Goal: Task Accomplishment & Management: Use online tool/utility

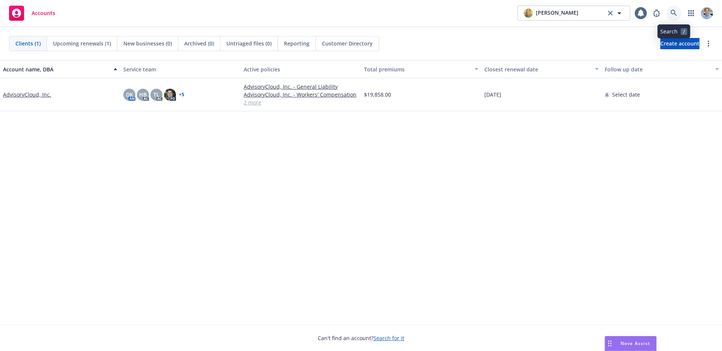
click at [675, 14] on icon at bounding box center [674, 13] width 6 height 6
click at [692, 17] on link "button" at bounding box center [691, 13] width 15 height 15
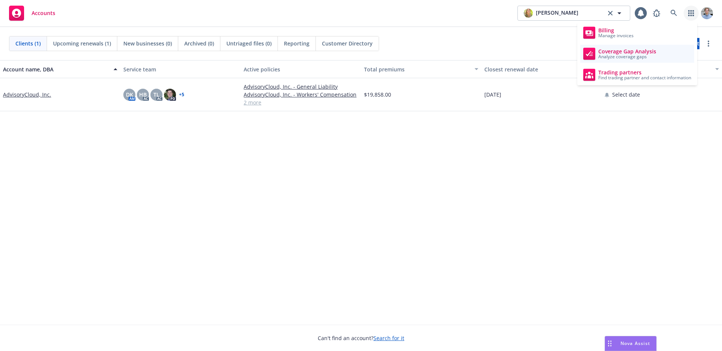
click at [625, 55] on span "Analyze coverage gaps" at bounding box center [628, 57] width 58 height 5
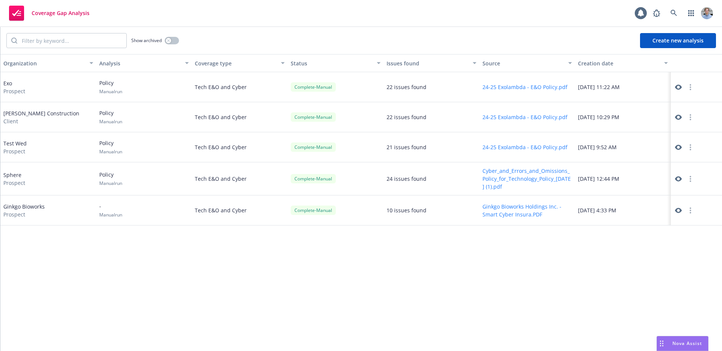
click at [670, 42] on button "Create new analysis" at bounding box center [678, 40] width 76 height 15
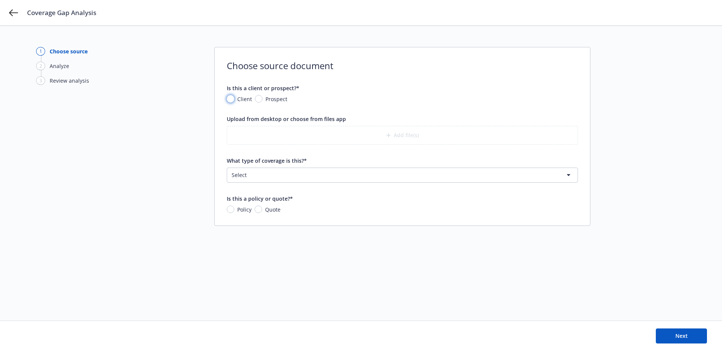
click at [232, 100] on input "Client" at bounding box center [231, 99] width 8 height 8
radio input "true"
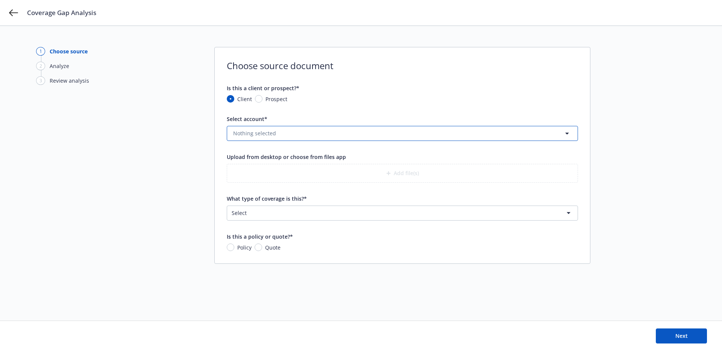
click at [248, 130] on span "Nothing selected" at bounding box center [254, 133] width 43 height 8
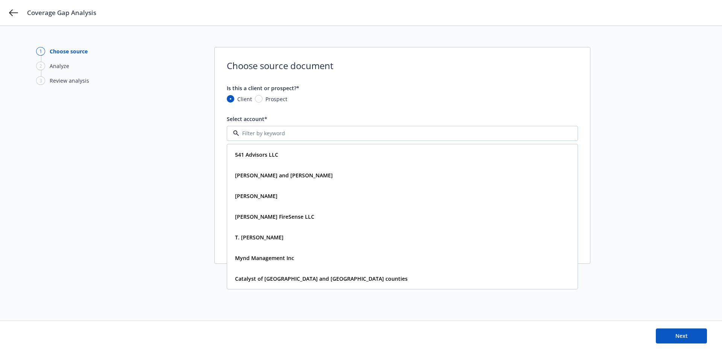
click at [198, 143] on div "1 Choose source 2 Analyze 3 Review analysis Choose source document Is this a cl…" at bounding box center [361, 173] width 650 height 253
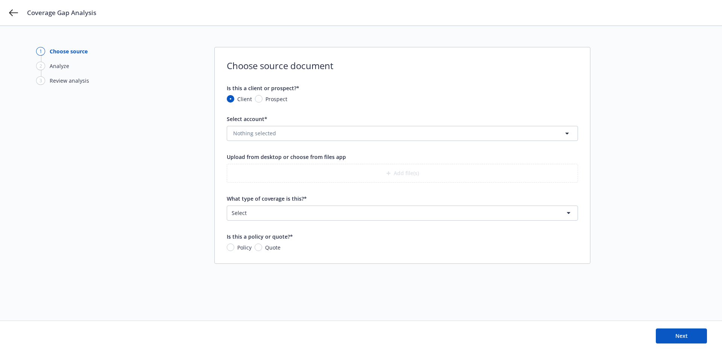
click at [259, 212] on html "Coverage Gap Analysis 1 Choose source 2 Analyze 3 Review analysis Choose source…" at bounding box center [361, 175] width 722 height 351
click at [259, 136] on span "Nothing selected" at bounding box center [254, 133] width 43 height 8
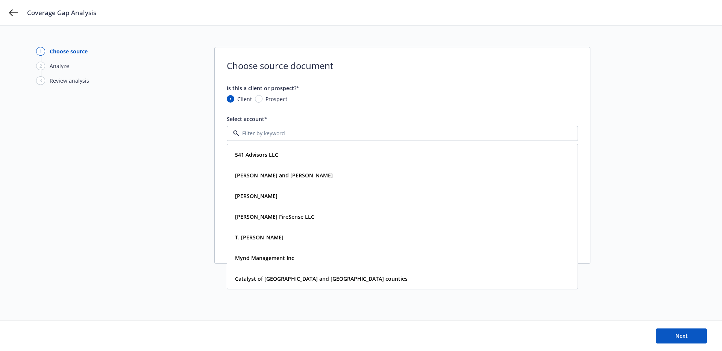
click at [259, 136] on input at bounding box center [401, 133] width 324 height 8
click at [184, 29] on div "1 Choose source 2 Analyze 3 Review analysis Choose source document Is this a cl…" at bounding box center [361, 188] width 722 height 325
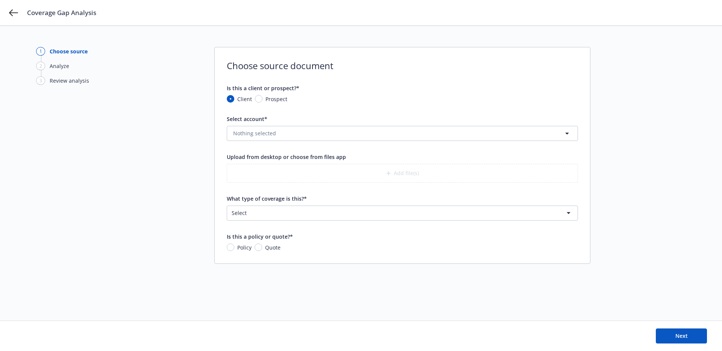
click at [312, 216] on html "Coverage Gap Analysis 1 Choose source 2 Analyze 3 Review analysis Choose source…" at bounding box center [361, 175] width 722 height 351
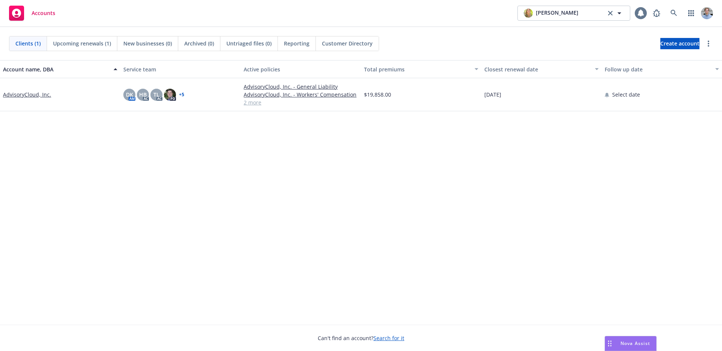
click at [637, 9] on icon at bounding box center [641, 13] width 8 height 8
